Goal: Complete application form: Complete application form

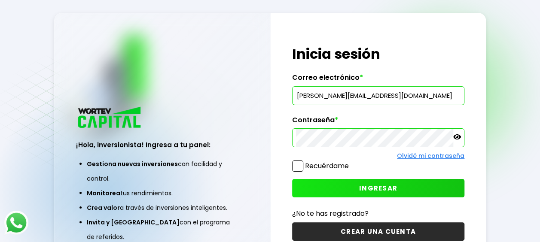
click at [456, 135] on icon at bounding box center [457, 137] width 8 height 5
click at [299, 166] on span at bounding box center [297, 166] width 11 height 11
click at [351, 162] on input "Recuérdame" at bounding box center [351, 162] width 0 height 0
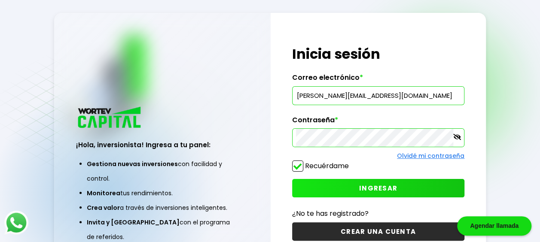
click at [348, 189] on button "INGRESAR" at bounding box center [378, 188] width 172 height 18
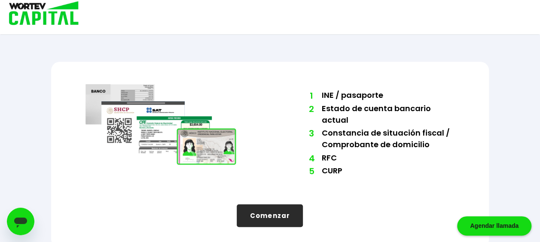
scroll to position [73, 0]
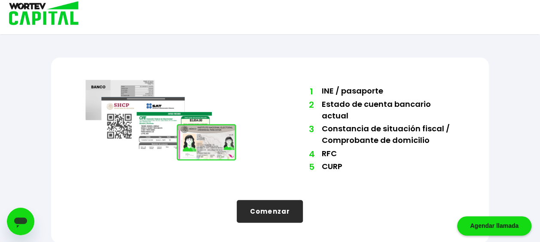
click at [276, 208] on button "Comenzar" at bounding box center [270, 211] width 66 height 23
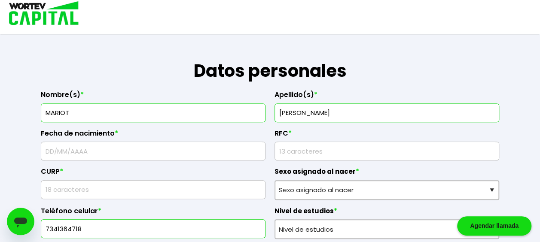
scroll to position [125, 0]
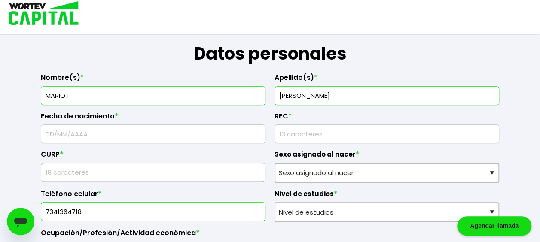
click at [53, 129] on input "text" at bounding box center [153, 134] width 217 height 18
type input "[DATE]"
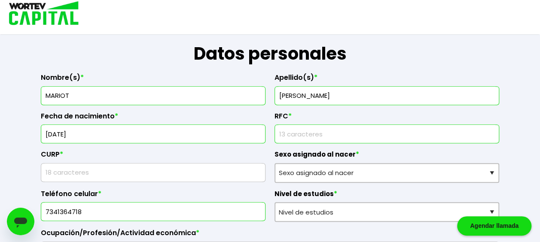
click at [284, 139] on input "rfc" at bounding box center [386, 134] width 217 height 18
type input "JOMA911209CGA"
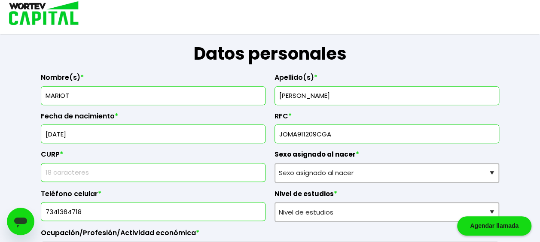
click at [120, 170] on input "text" at bounding box center [153, 173] width 217 height 18
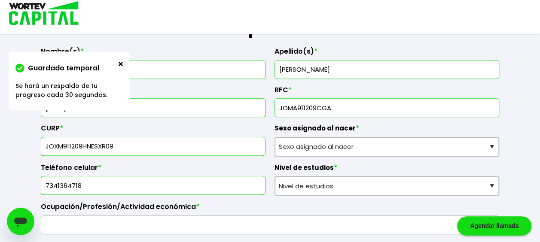
scroll to position [159, 0]
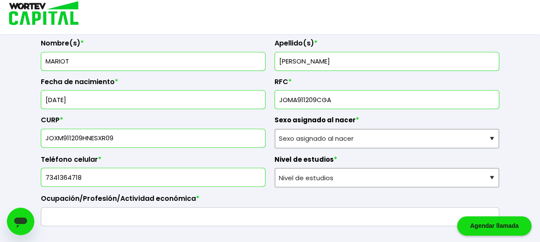
type input "JOXM911209HNESXR09"
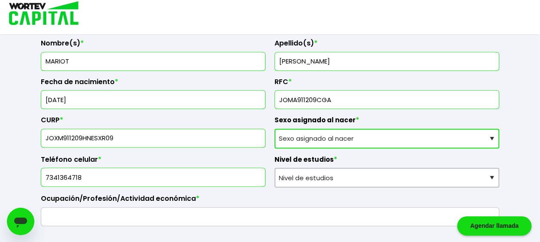
click at [490, 138] on select "Sexo asignado al nacer Hombre Mujer Prefiero no contestar" at bounding box center [387, 139] width 225 height 20
select select "Hombre"
click at [275, 129] on select "Sexo asignado al nacer Hombre Mujer Prefiero no contestar" at bounding box center [387, 139] width 225 height 20
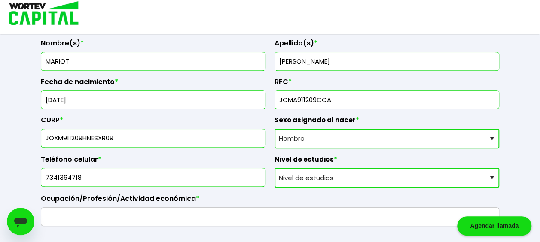
click at [484, 177] on select "Nivel de estudios Primaria Secundaria Bachillerato Licenciatura Posgrado" at bounding box center [387, 178] width 225 height 20
select select "Posgrado"
click at [275, 168] on select "Nivel de estudios Primaria Secundaria Bachillerato Licenciatura Posgrado" at bounding box center [387, 178] width 225 height 20
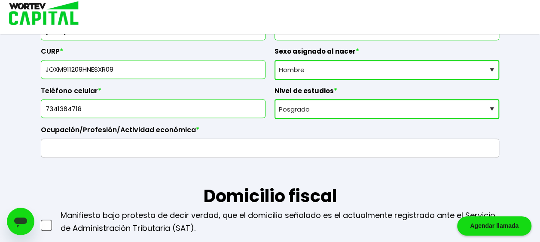
scroll to position [245, 0]
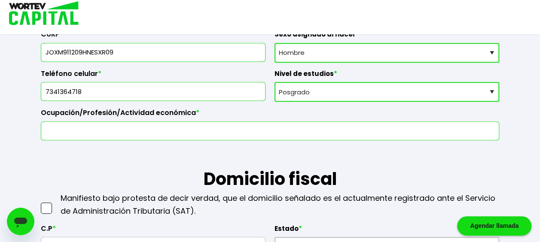
click at [256, 127] on input "text" at bounding box center [270, 131] width 451 height 18
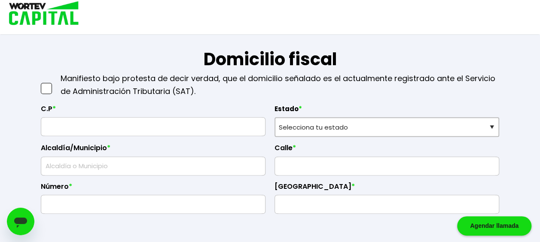
scroll to position [365, 0]
type input "EMPLEADO"
click at [47, 85] on span at bounding box center [46, 88] width 11 height 11
click at [55, 84] on input "checkbox" at bounding box center [55, 84] width 0 height 0
click at [95, 129] on input "text" at bounding box center [153, 126] width 217 height 18
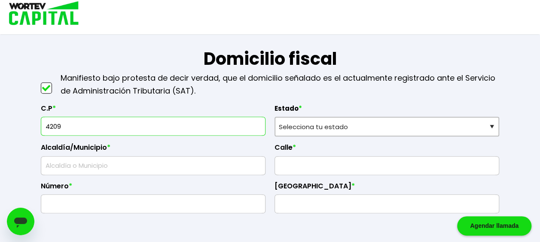
type input "42090"
select select "HG"
type input "Pachuca de [PERSON_NAME]"
type input "[PERSON_NAME] Reforma"
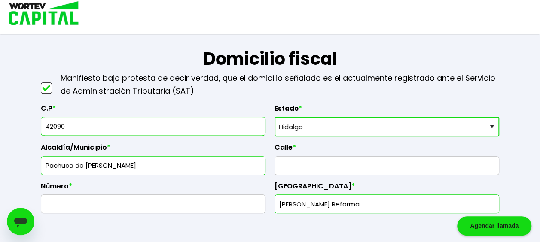
type input "42090"
click at [352, 130] on select "Selecciona tu estado [GEOGRAPHIC_DATA] [GEOGRAPHIC_DATA][US_STATE] [GEOGRAPHIC_…" at bounding box center [387, 127] width 225 height 20
click at [292, 168] on input "text" at bounding box center [386, 166] width 217 height 18
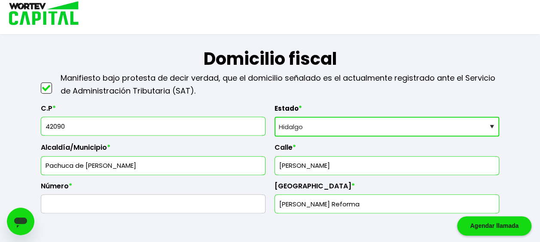
type input "[PERSON_NAME]"
click at [201, 200] on input "text" at bounding box center [153, 204] width 217 height 18
type input "702"
click at [373, 207] on input "[PERSON_NAME] Reforma" at bounding box center [386, 204] width 217 height 18
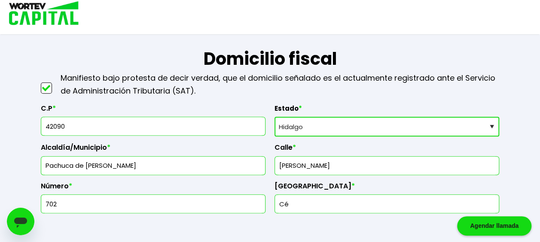
type input "C"
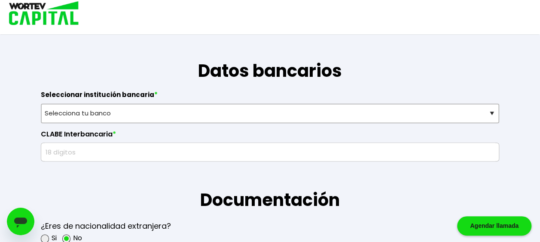
scroll to position [554, 0]
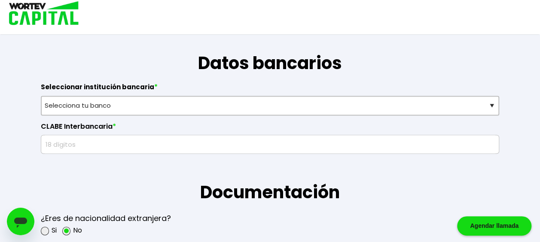
type input "DOCTORES"
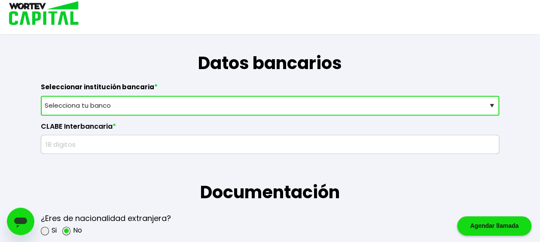
click at [227, 102] on select "Selecciona tu banco ABC Capital Actinver Afirme Albo ASP Banamex Banbajio Banco…" at bounding box center [270, 106] width 459 height 20
select select "Nu Bank"
click at [41, 96] on select "Selecciona tu banco ABC Capital Actinver Afirme Albo ASP Banamex Banbajio Banco…" at bounding box center [270, 106] width 459 height 20
click at [130, 144] on input "text" at bounding box center [270, 144] width 451 height 18
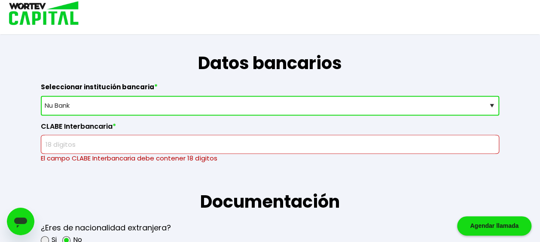
click at [103, 139] on input "text" at bounding box center [270, 144] width 451 height 18
paste input "638180010139952929"
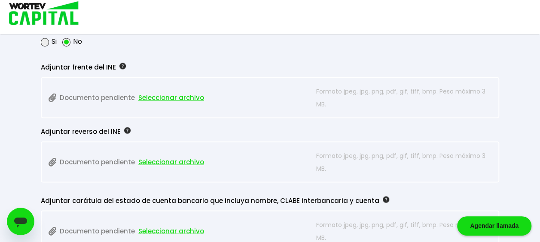
scroll to position [745, 0]
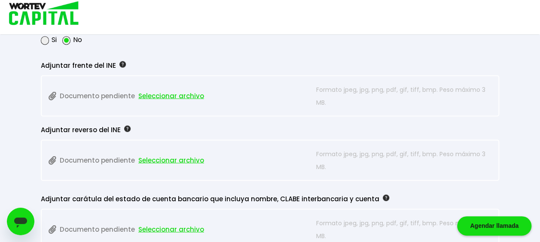
type input "638180010139952929"
click at [157, 96] on span "Seleccionar archivo" at bounding box center [171, 95] width 66 height 13
click at [162, 94] on span "Seleccionar archivo" at bounding box center [171, 95] width 66 height 13
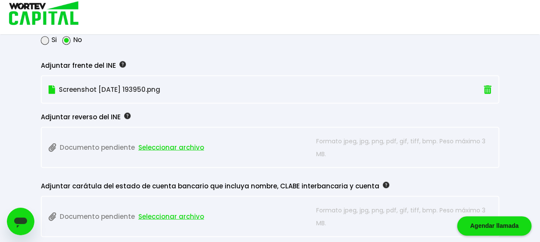
click at [165, 147] on span "Seleccionar archivo" at bounding box center [171, 147] width 66 height 13
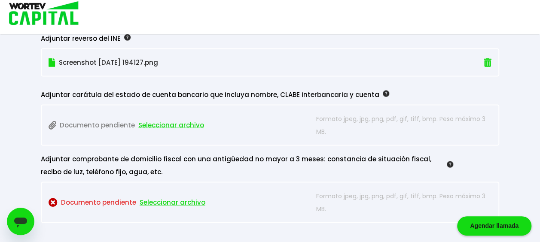
scroll to position [831, 0]
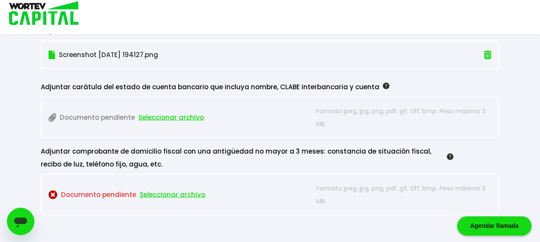
click at [186, 115] on span "Seleccionar archivo" at bounding box center [171, 117] width 66 height 13
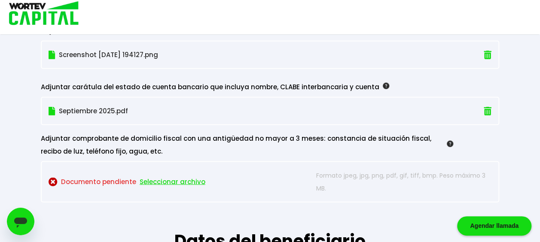
click at [169, 177] on span "Seleccionar archivo" at bounding box center [173, 182] width 66 height 13
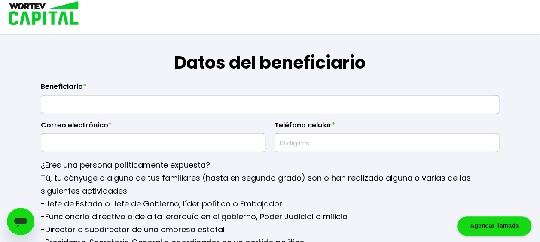
scroll to position [1003, 0]
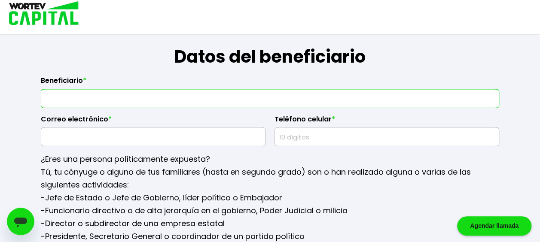
click at [203, 99] on input "text" at bounding box center [270, 99] width 451 height 18
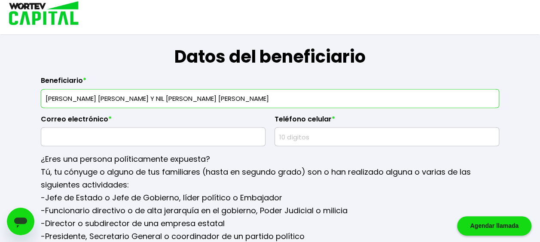
click at [137, 94] on input "[PERSON_NAME] [PERSON_NAME] Y NIL [PERSON_NAME] [PERSON_NAME]" at bounding box center [270, 99] width 451 height 18
type input "[PERSON_NAME] [PERSON_NAME] / NIL [PERSON_NAME] [PERSON_NAME]"
click at [162, 135] on input "text" at bounding box center [153, 137] width 217 height 18
click at [121, 134] on input "text" at bounding box center [153, 137] width 217 height 18
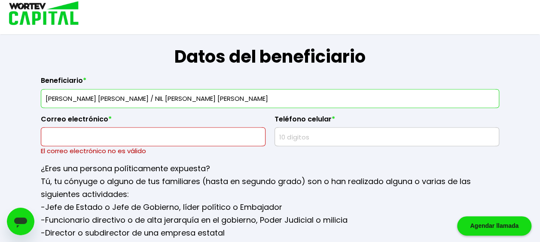
click at [192, 137] on input "text" at bounding box center [153, 137] width 217 height 18
paste input "[EMAIL_ADDRESS][DOMAIN_NAME]"
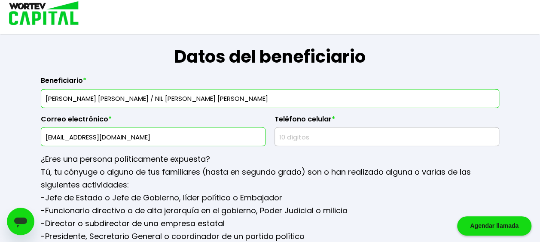
type input "[EMAIL_ADDRESS][DOMAIN_NAME]"
click at [306, 138] on input "text" at bounding box center [386, 137] width 217 height 18
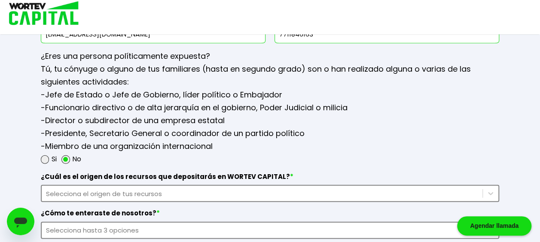
scroll to position [1123, 0]
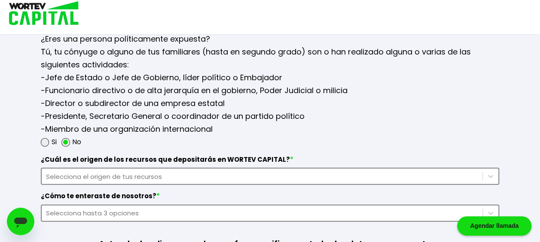
type input "7711846163"
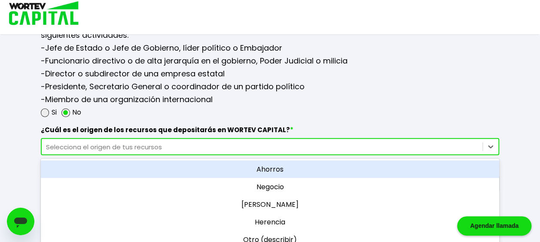
scroll to position [1157, 0]
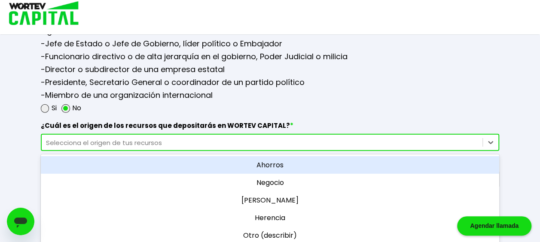
click at [164, 151] on div "option Ahorros focused, 1 of 5. 5 results available. Use Up and Down to choose …" at bounding box center [270, 142] width 459 height 17
click at [271, 160] on div "Ahorros" at bounding box center [270, 165] width 459 height 18
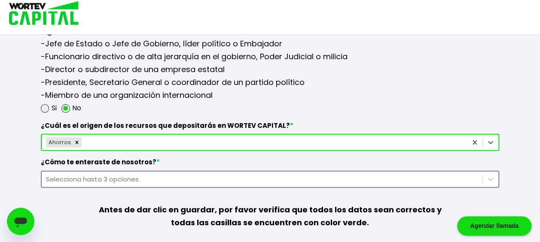
scroll to position [1205, 0]
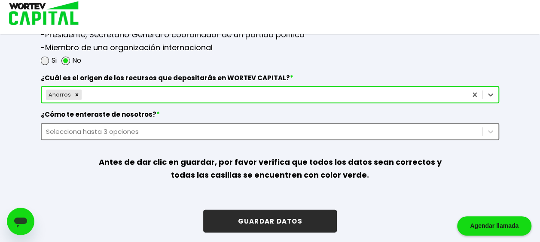
click at [361, 141] on div "Selecciona hasta 3 opciones" at bounding box center [270, 131] width 459 height 17
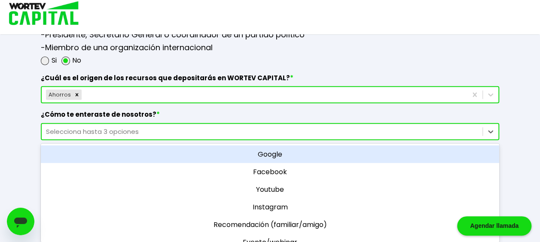
click at [288, 152] on div "Google" at bounding box center [270, 155] width 459 height 18
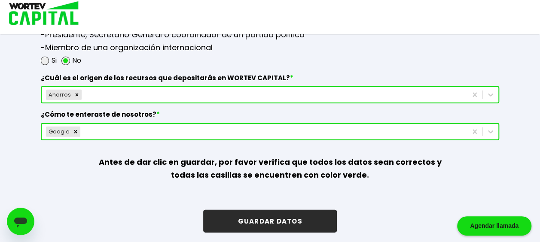
click at [291, 217] on button "GUARDAR DATOS" at bounding box center [269, 221] width 133 height 23
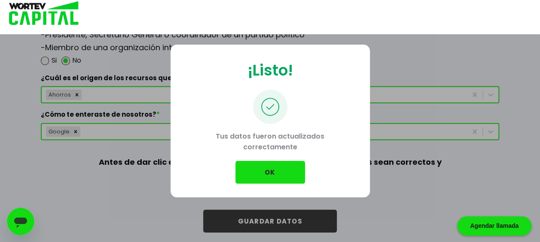
click at [265, 166] on button "OK" at bounding box center [270, 172] width 70 height 23
